Goal: Find specific page/section: Find specific page/section

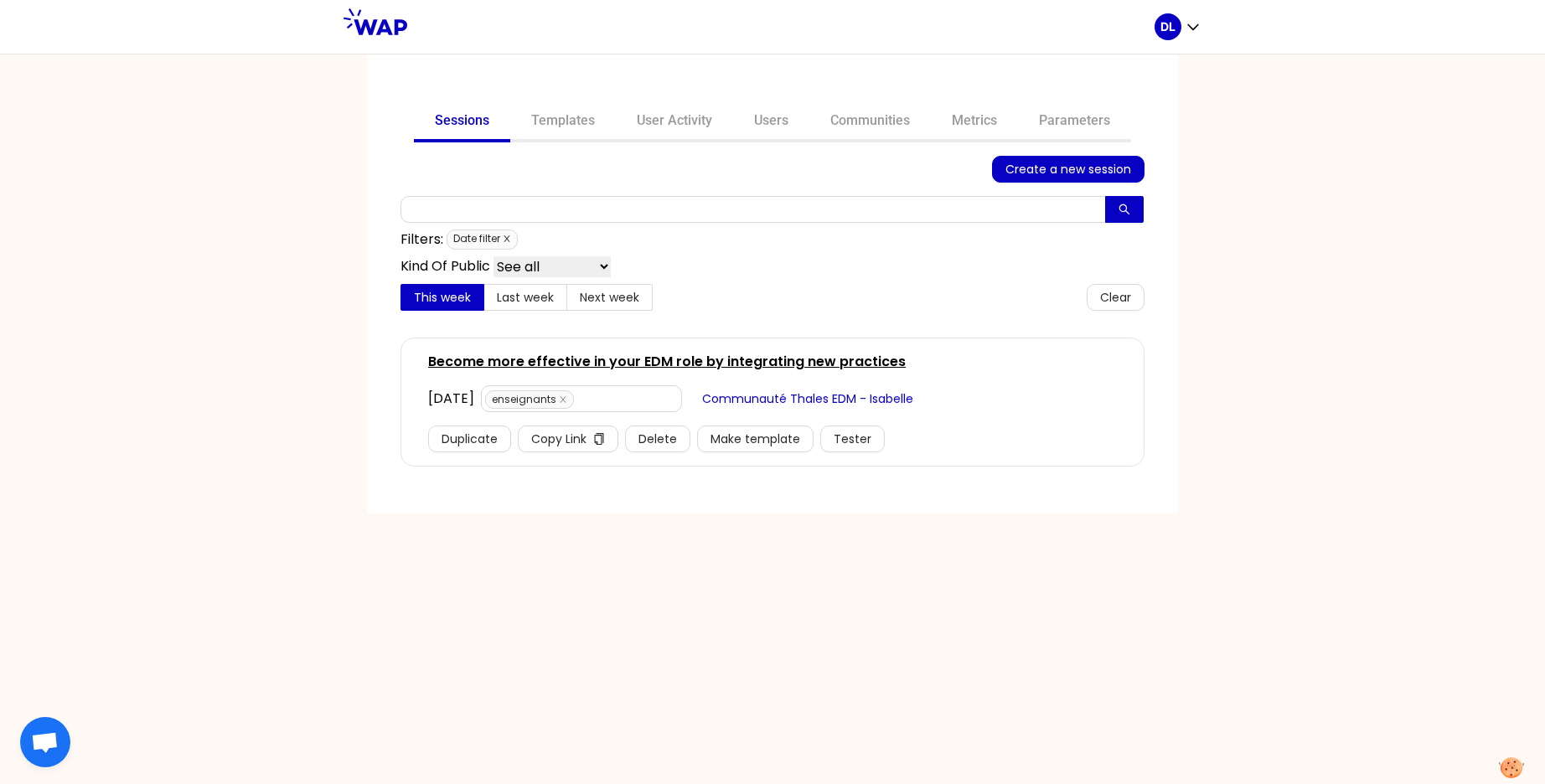
click at [509, 240] on icon "close" at bounding box center [506, 238] width 6 height 6
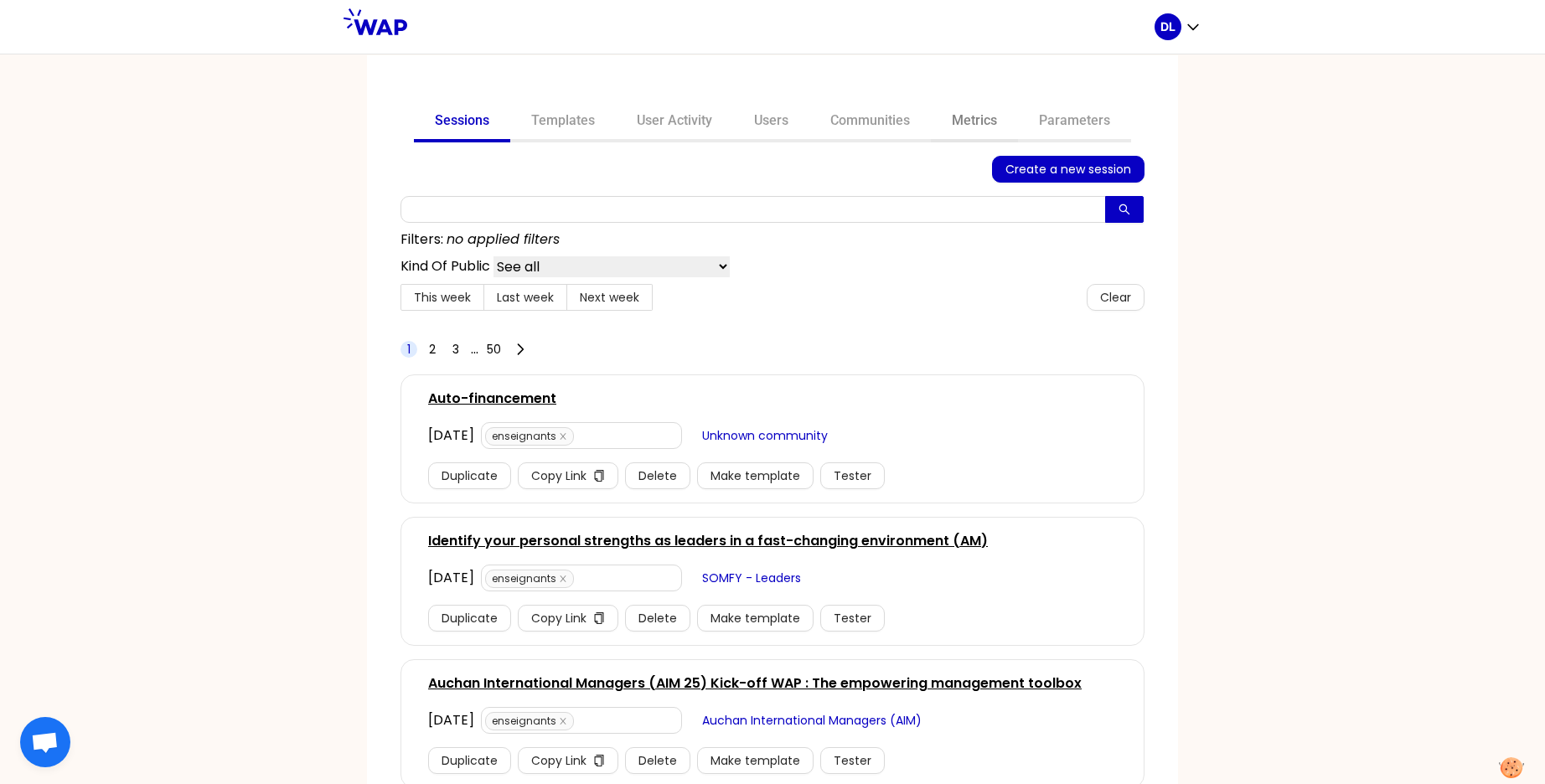
click at [981, 119] on link "Metrics" at bounding box center [974, 121] width 87 height 40
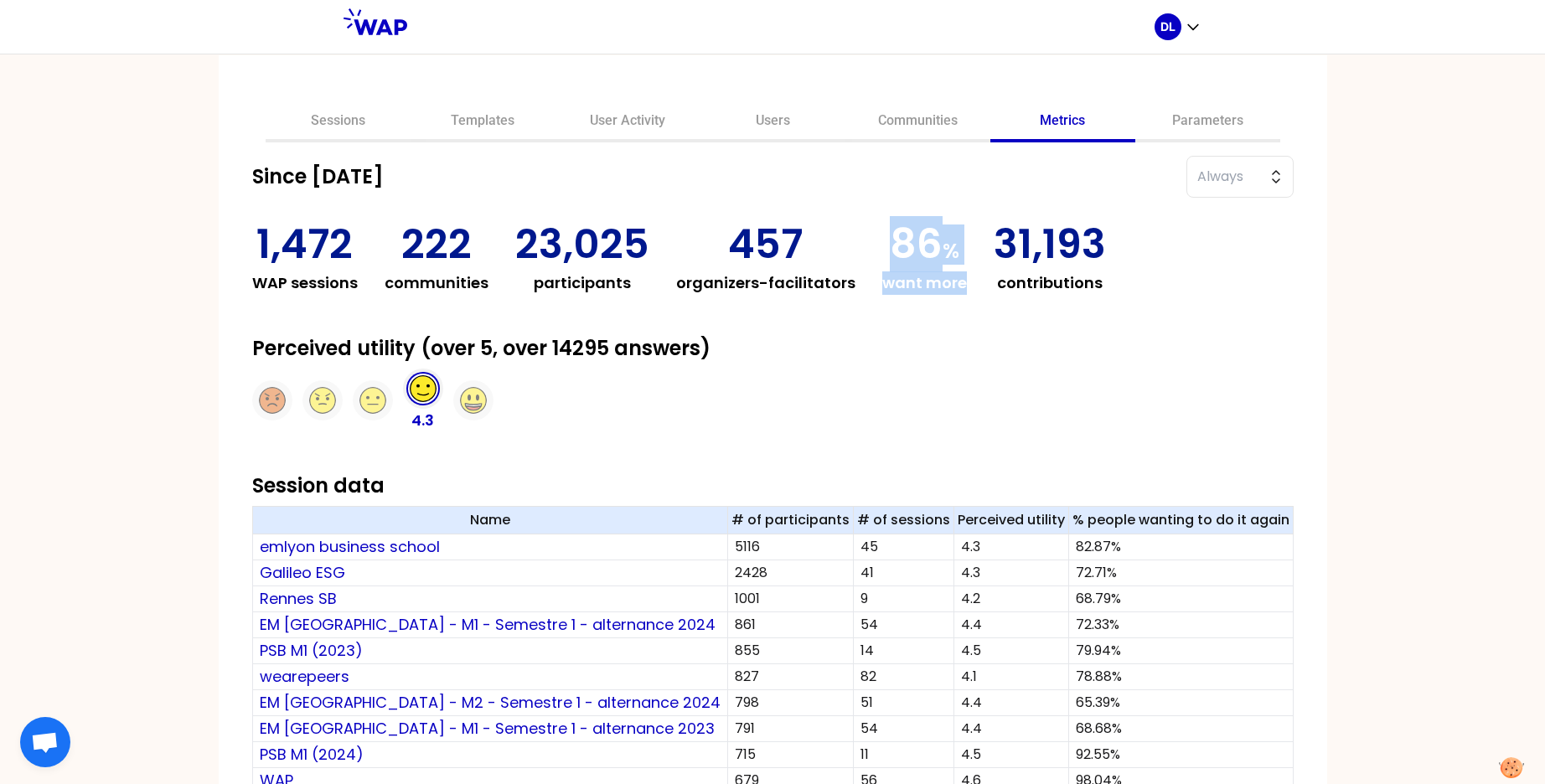
drag, startPoint x: 917, startPoint y: 244, endPoint x: 990, endPoint y: 276, distance: 79.7
click at [967, 276] on div "86 % want more" at bounding box center [924, 259] width 84 height 70
click at [943, 280] on h3 "want more" at bounding box center [924, 283] width 84 height 23
drag, startPoint x: 924, startPoint y: 243, endPoint x: 989, endPoint y: 290, distance: 80.2
click at [967, 290] on div "86 % want more" at bounding box center [924, 259] width 84 height 70
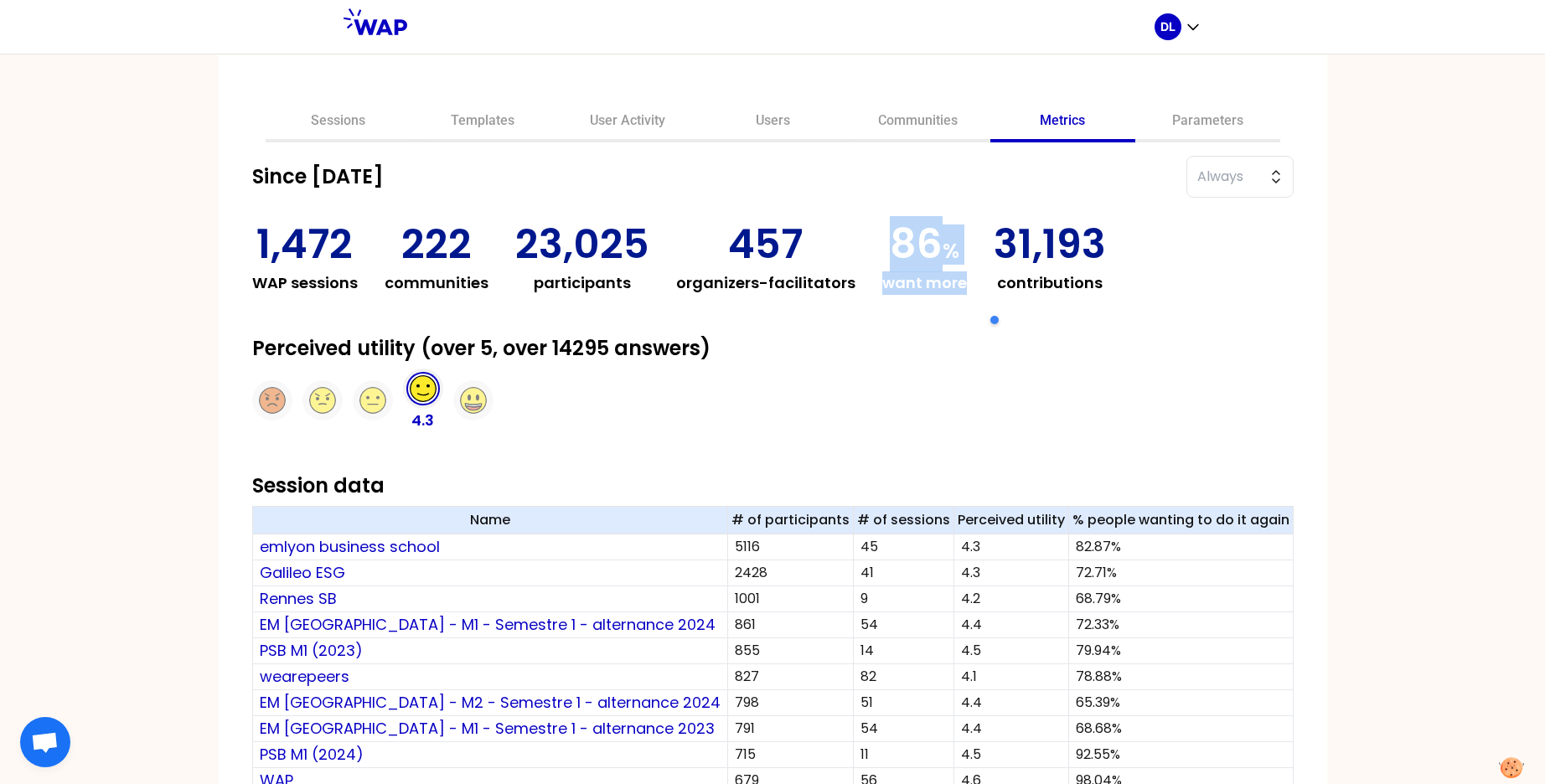
click at [967, 290] on h3 "want more" at bounding box center [924, 283] width 84 height 23
drag, startPoint x: 989, startPoint y: 290, endPoint x: 937, endPoint y: 225, distance: 83.2
click at [937, 225] on div "86 % want more" at bounding box center [924, 259] width 84 height 70
click at [1197, 174] on span "Always" at bounding box center [1228, 176] width 62 height 20
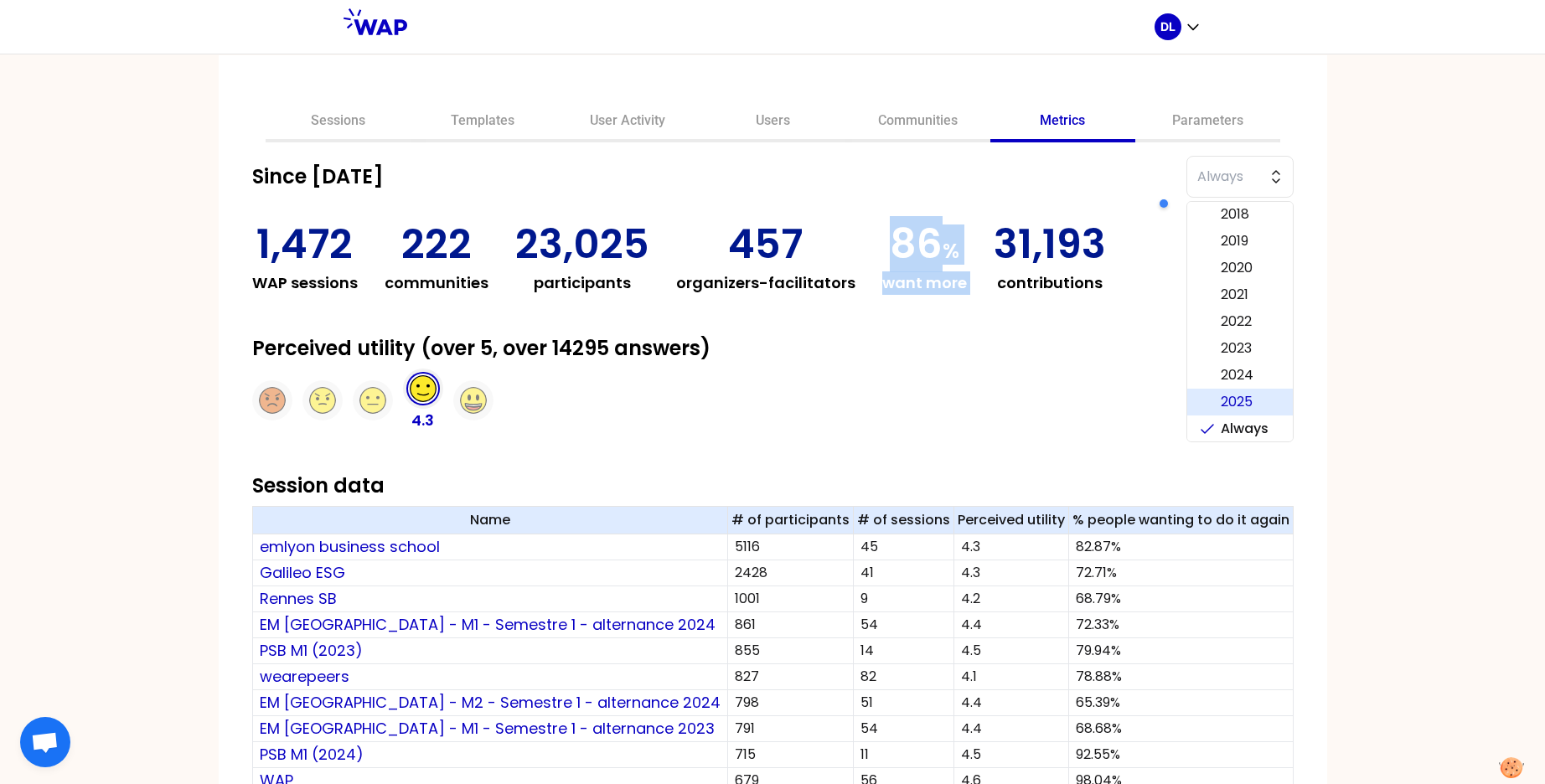
click at [1187, 407] on li "2025" at bounding box center [1239, 401] width 105 height 27
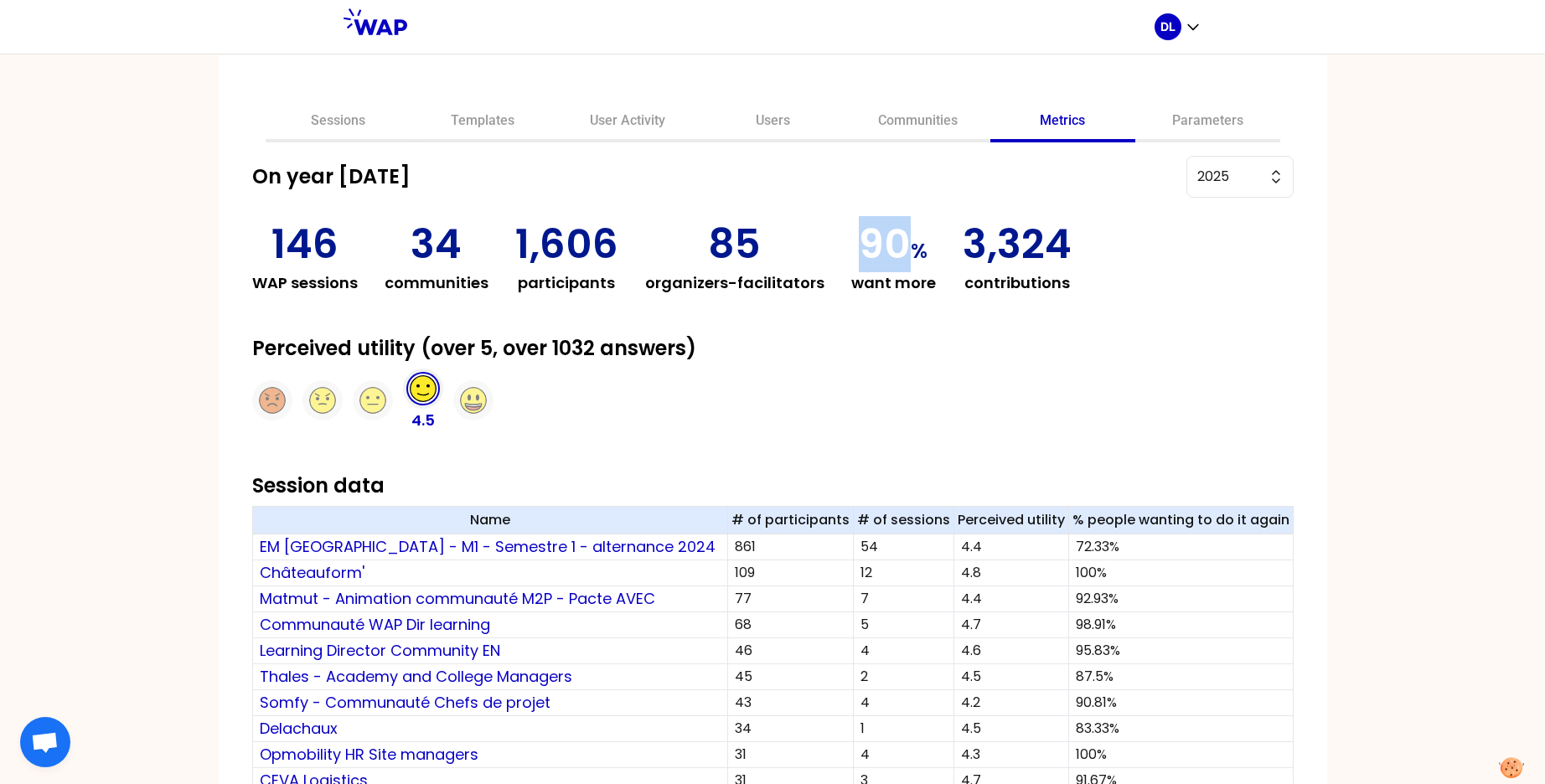
drag, startPoint x: 893, startPoint y: 239, endPoint x: 906, endPoint y: 278, distance: 41.1
click at [906, 276] on div "90 % want more" at bounding box center [893, 259] width 84 height 70
